Goal: Task Accomplishment & Management: Complete application form

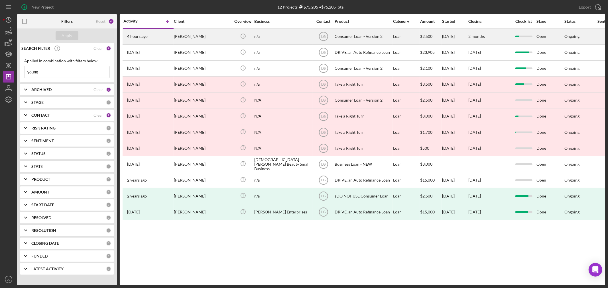
click at [203, 34] on div "[PERSON_NAME]" at bounding box center [202, 36] width 57 height 15
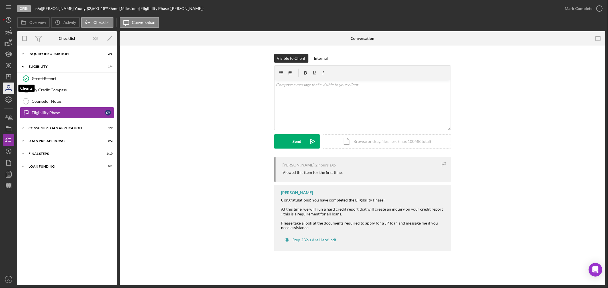
click at [12, 89] on icon "button" at bounding box center [8, 88] width 14 height 14
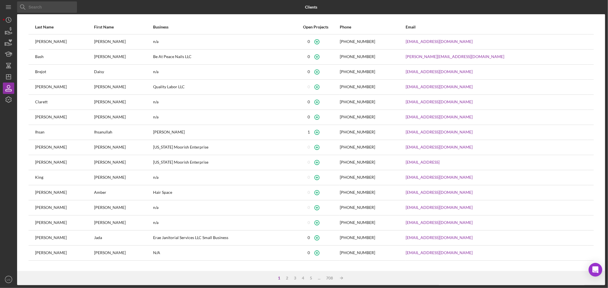
click at [67, 2] on input at bounding box center [47, 6] width 60 height 11
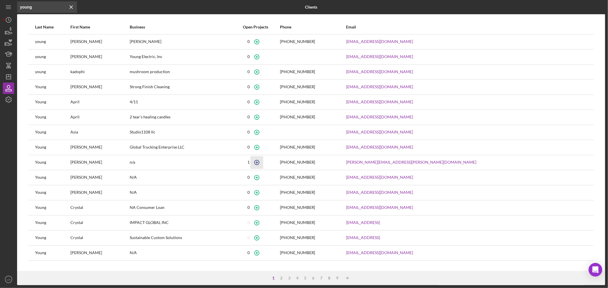
type input "young"
click at [263, 162] on icon "button" at bounding box center [256, 162] width 13 height 13
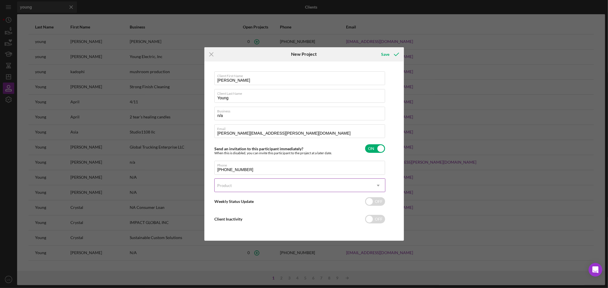
click at [240, 186] on div "Product" at bounding box center [292, 185] width 157 height 13
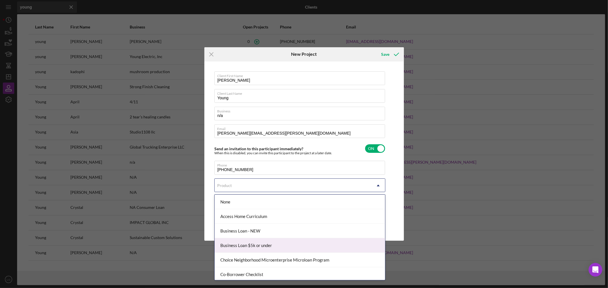
click at [251, 239] on div "Business Loan $5k or under" at bounding box center [299, 245] width 170 height 15
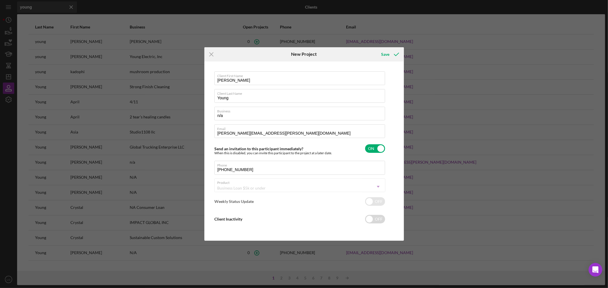
checkbox input "true"
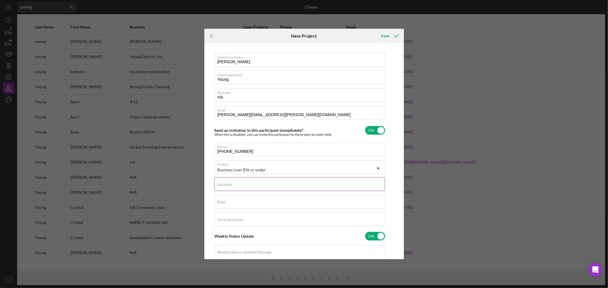
drag, startPoint x: 233, startPoint y: 180, endPoint x: 229, endPoint y: 181, distance: 3.9
click at [233, 180] on div "Amount" at bounding box center [299, 184] width 171 height 14
type input "$3,700"
click at [234, 203] on div "Rate" at bounding box center [299, 202] width 171 height 14
type input "8.500%"
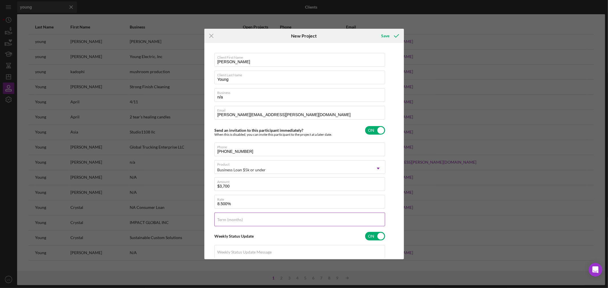
click at [229, 219] on label "Term (months)" at bounding box center [230, 220] width 26 height 5
click at [229, 219] on input "Term (months)" at bounding box center [299, 220] width 171 height 14
type input "60"
click at [392, 39] on icon "submit" at bounding box center [396, 36] width 14 height 14
checkbox input "false"
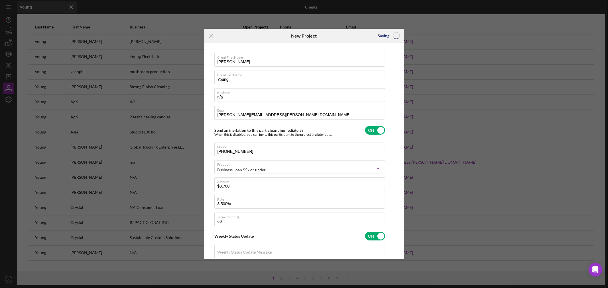
checkbox input "false"
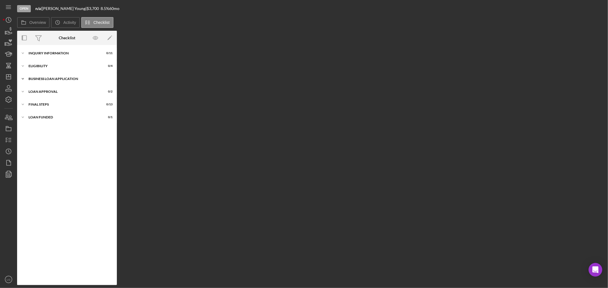
click at [39, 75] on div "Icon/Expander BUSINESS LOAN APPLICATION 0 / 11" at bounding box center [67, 78] width 100 height 11
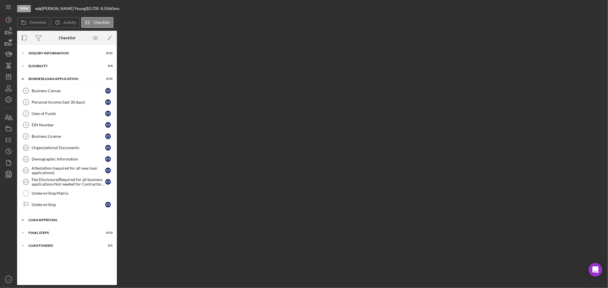
click at [83, 219] on div "Loan Approval" at bounding box center [68, 219] width 81 height 3
click at [68, 270] on div "Icon/Expander LOAN FUNDED 0 / 1" at bounding box center [67, 271] width 100 height 11
click at [67, 262] on div "Icon/Expander Final Steps 0 / 13" at bounding box center [67, 258] width 100 height 11
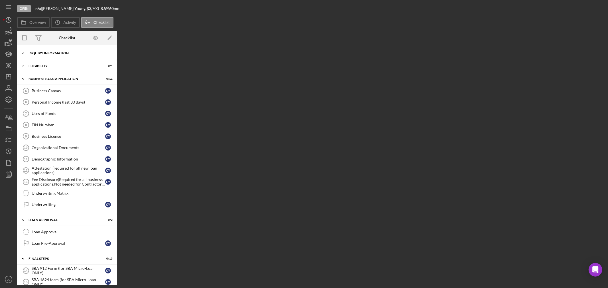
click at [52, 56] on div "Icon/Expander INQUIRY INFORMATION 0 / 11" at bounding box center [67, 53] width 100 height 11
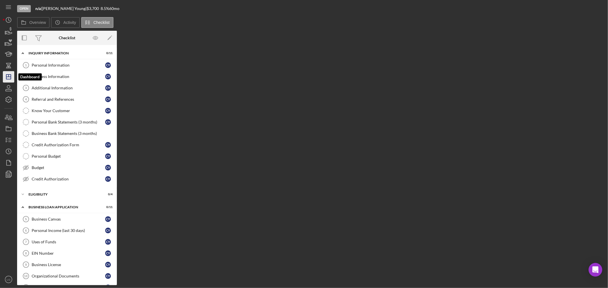
click at [5, 76] on icon "Icon/Dashboard" at bounding box center [8, 77] width 14 height 14
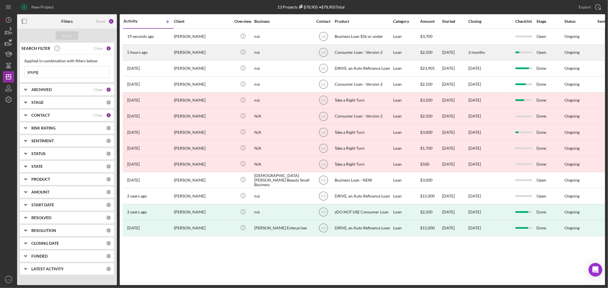
click at [271, 53] on div "n/a" at bounding box center [282, 52] width 57 height 15
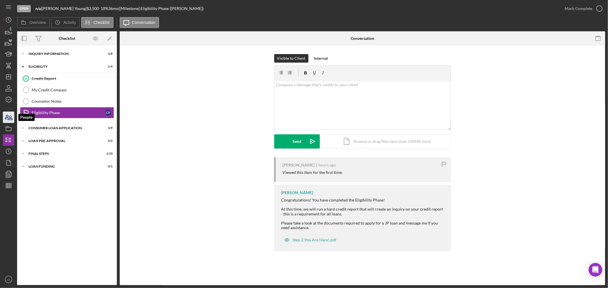
click at [10, 119] on icon "button" at bounding box center [8, 117] width 14 height 14
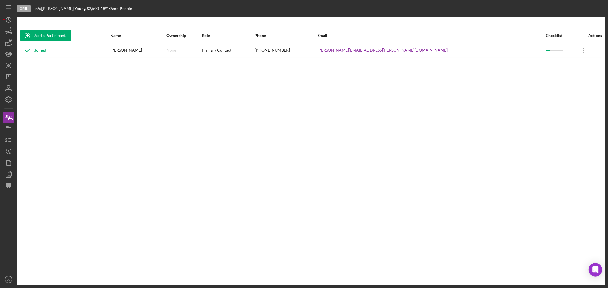
click at [15, 125] on nav "Icon/Menu Icon/Dashboard Dashboard Navigation Divider Mobile Checklist Icon/Ove…" at bounding box center [10, 142] width 14 height 285
click at [11, 128] on rect "button" at bounding box center [8, 129] width 5 height 3
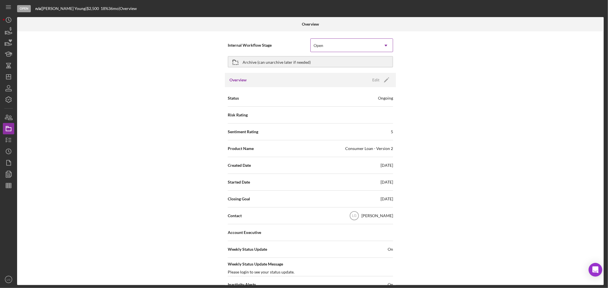
click at [369, 46] on div "Open" at bounding box center [344, 45] width 68 height 13
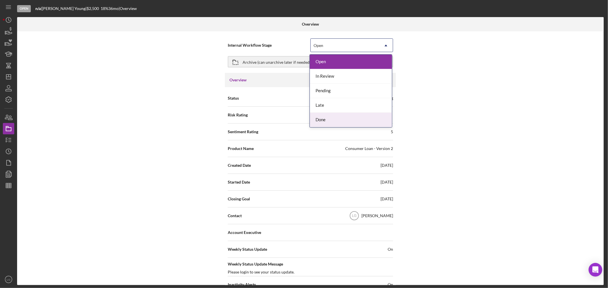
click at [323, 118] on div "Done" at bounding box center [351, 120] width 82 height 15
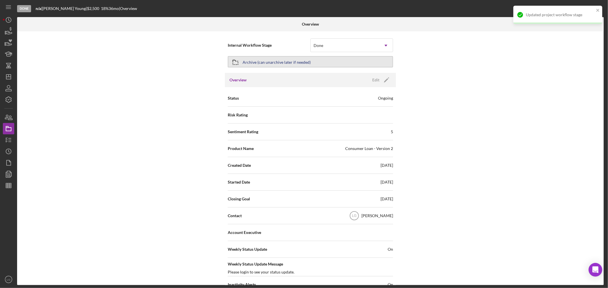
click at [303, 57] on div "Archive (can unarchive later if needed)" at bounding box center [276, 62] width 68 height 10
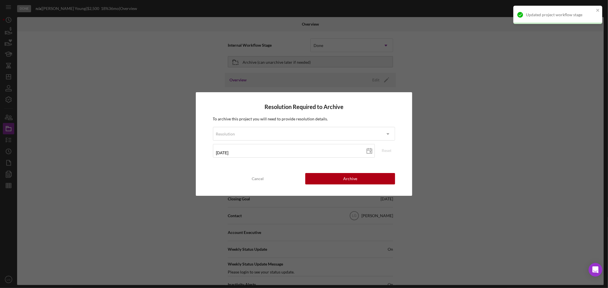
click at [320, 172] on div "Resolution Required to Archive To archive this project you will need to provide…" at bounding box center [304, 143] width 216 height 103
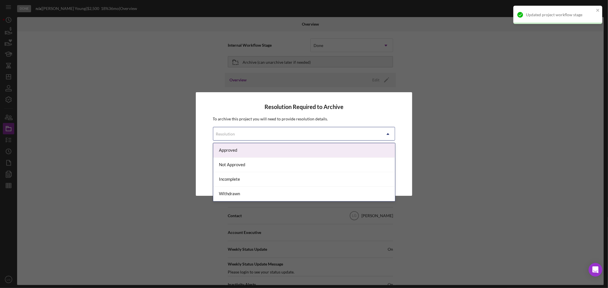
click at [318, 135] on div "Resolution" at bounding box center [297, 134] width 168 height 13
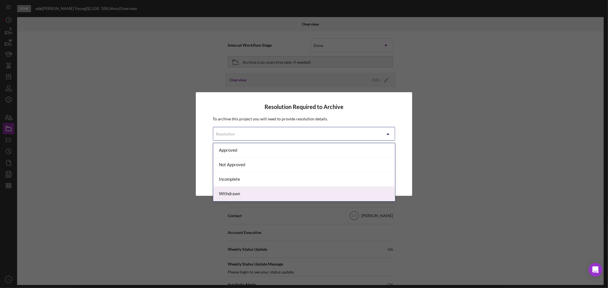
click at [231, 197] on div "Withdrawn" at bounding box center [304, 194] width 182 height 15
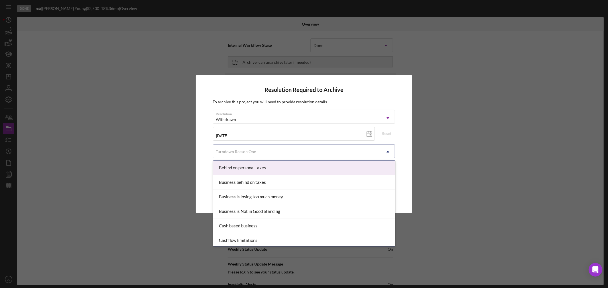
click at [251, 155] on div "Turndown Reason One" at bounding box center [297, 151] width 168 height 13
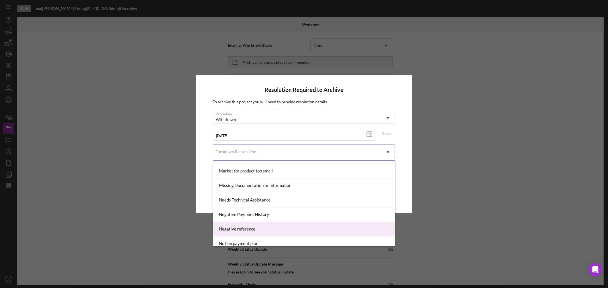
scroll to position [380, 0]
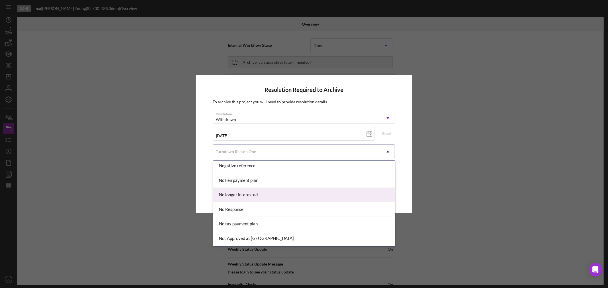
click at [263, 194] on div "No longer interested" at bounding box center [304, 195] width 182 height 15
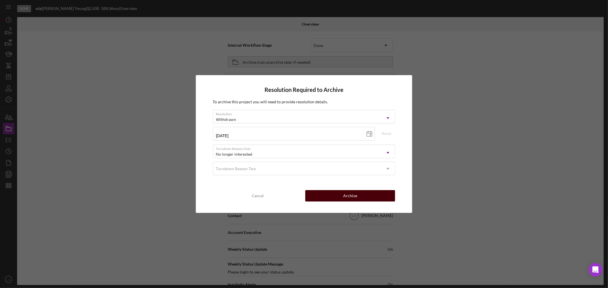
click at [322, 198] on button "Archive" at bounding box center [350, 195] width 90 height 11
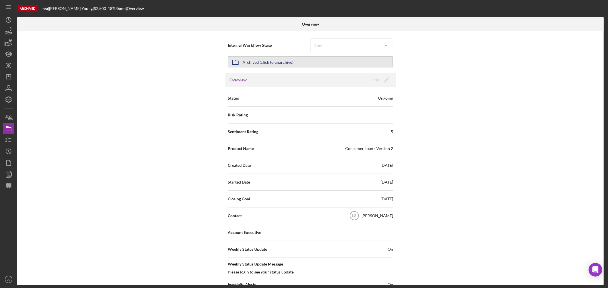
click at [278, 66] on div "Archived (click to unarchive)" at bounding box center [267, 62] width 51 height 10
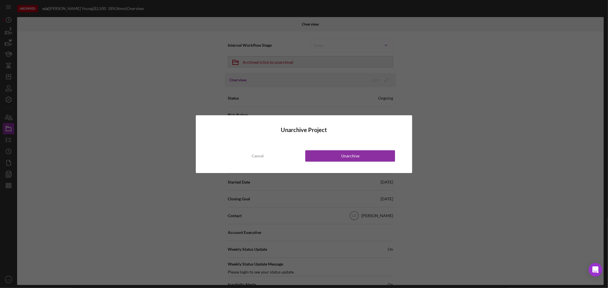
click at [335, 164] on div "Unarchive Project Cancel Unarchive" at bounding box center [304, 144] width 216 height 58
click at [333, 157] on button "Unarchive" at bounding box center [350, 155] width 90 height 11
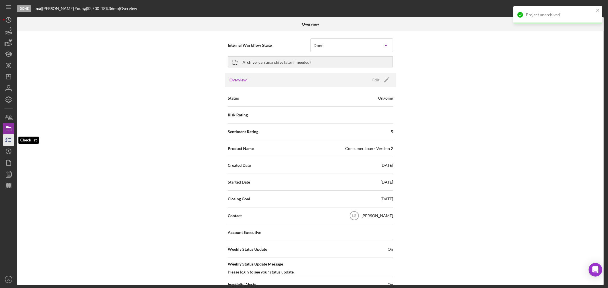
click at [12, 137] on icon "button" at bounding box center [8, 140] width 14 height 14
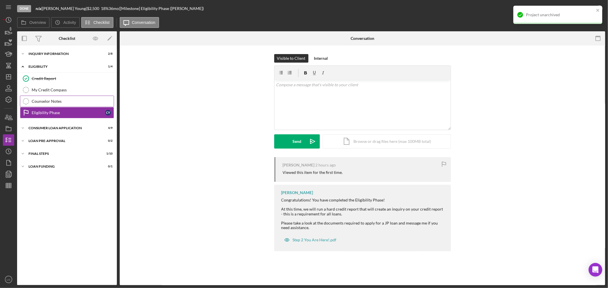
click at [57, 97] on link "Counselor Notes Counselor Notes" at bounding box center [67, 101] width 94 height 11
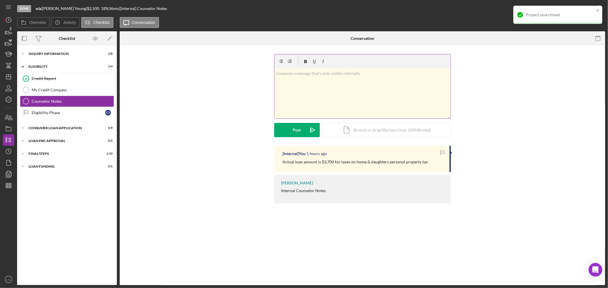
click at [362, 99] on div "v Color teal Color pink Remove color Add row above Add row below Add column bef…" at bounding box center [362, 94] width 176 height 50
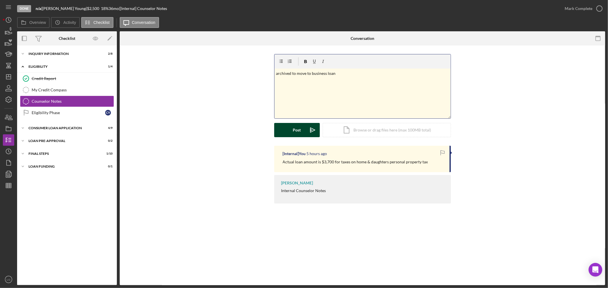
click at [307, 128] on icon "Icon/icon-invite-send" at bounding box center [312, 130] width 14 height 14
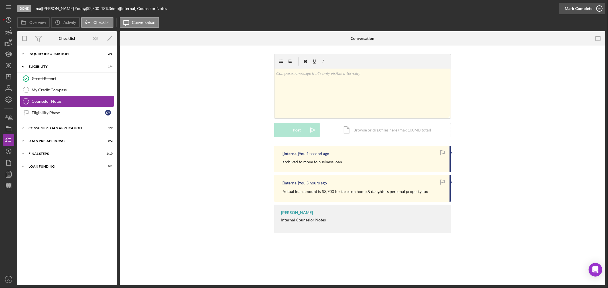
click at [581, 4] on div "Mark Complete" at bounding box center [578, 8] width 28 height 11
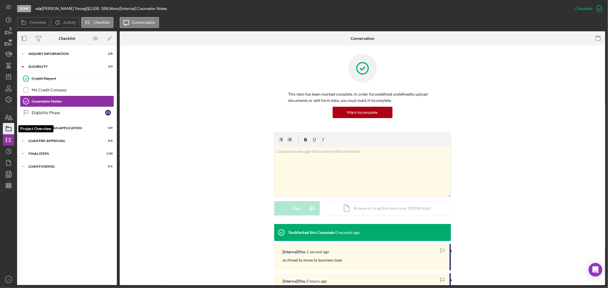
click at [7, 129] on icon "button" at bounding box center [8, 129] width 14 height 14
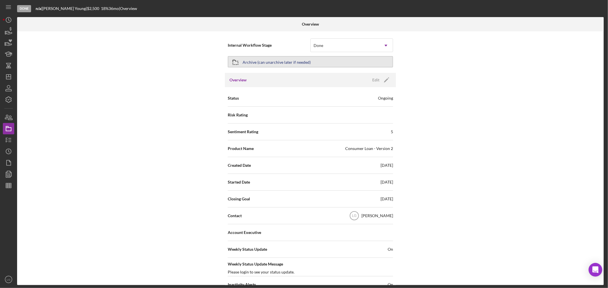
click at [289, 64] on div "Archive (can unarchive later if needed)" at bounding box center [276, 62] width 68 height 10
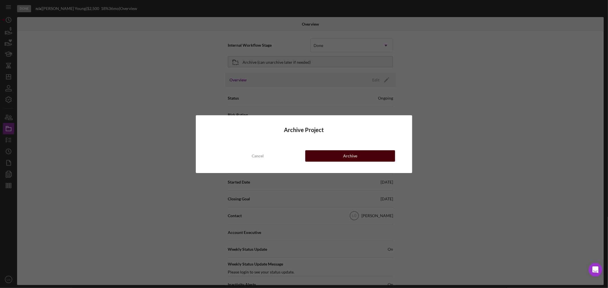
click at [329, 157] on button "Archive" at bounding box center [350, 155] width 90 height 11
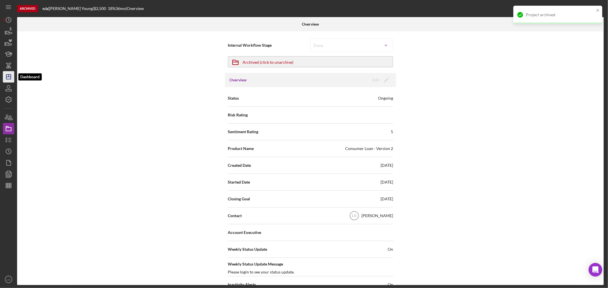
click at [14, 82] on icon "Icon/Dashboard" at bounding box center [8, 77] width 14 height 14
